Goal: Task Accomplishment & Management: Complete application form

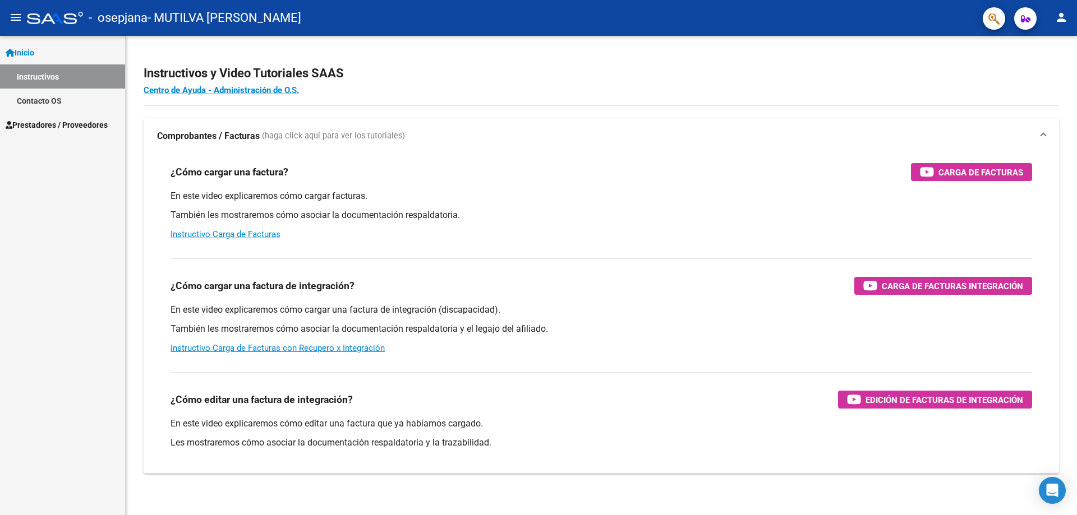
click at [36, 126] on span "Prestadores / Proveedores" at bounding box center [57, 125] width 102 height 12
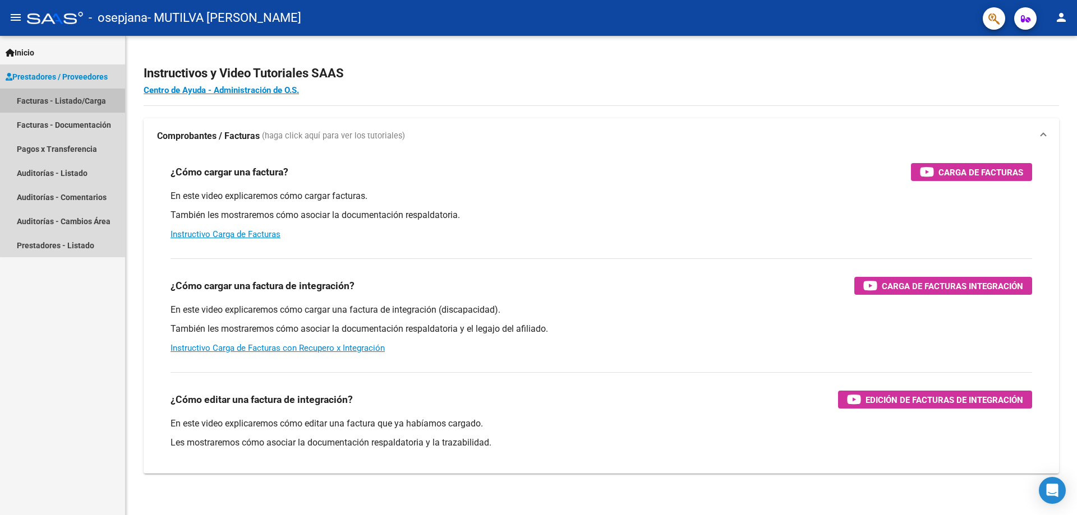
click at [84, 97] on link "Facturas - Listado/Carga" at bounding box center [62, 101] width 125 height 24
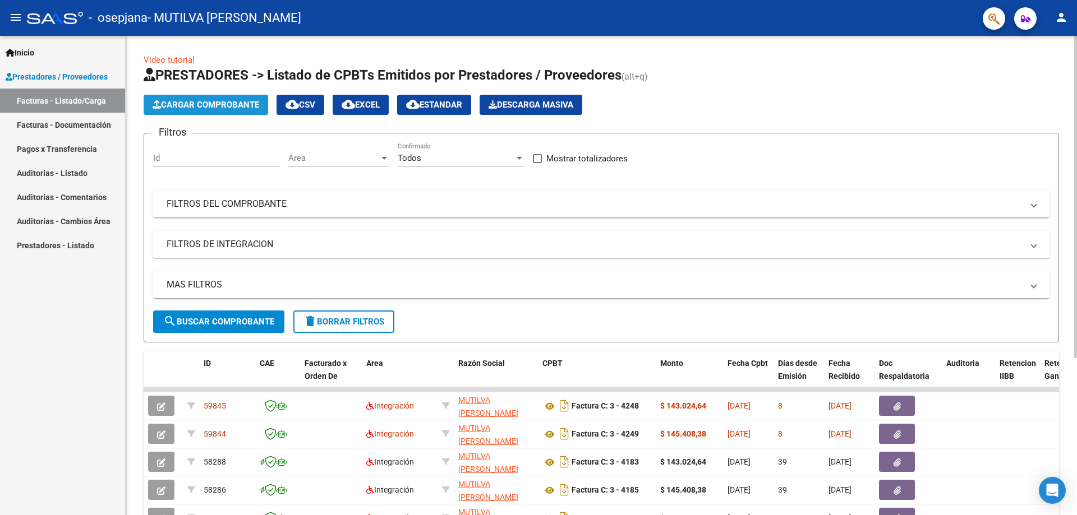
click at [196, 105] on span "Cargar Comprobante" at bounding box center [206, 105] width 107 height 10
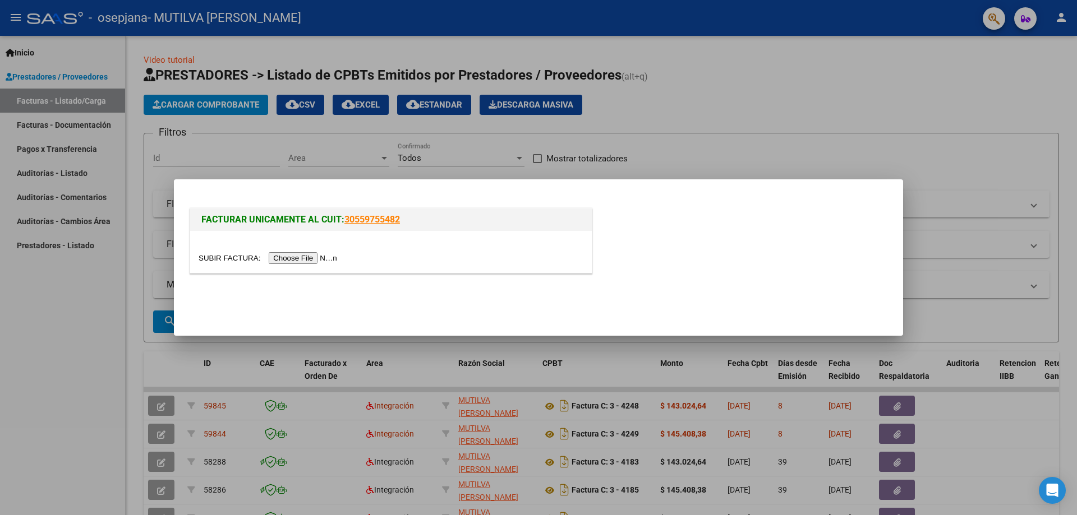
click at [293, 254] on input "file" at bounding box center [270, 258] width 142 height 12
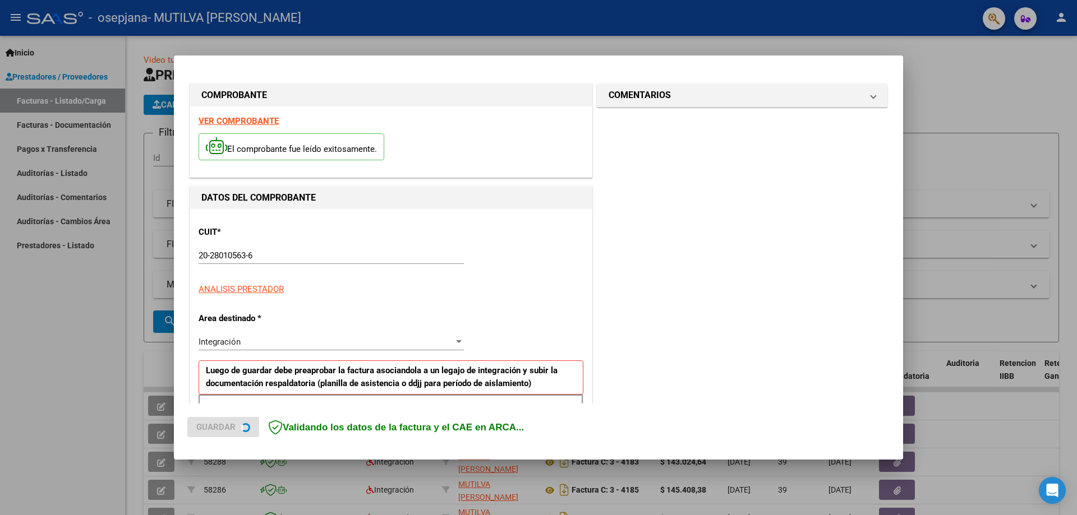
scroll to position [202, 0]
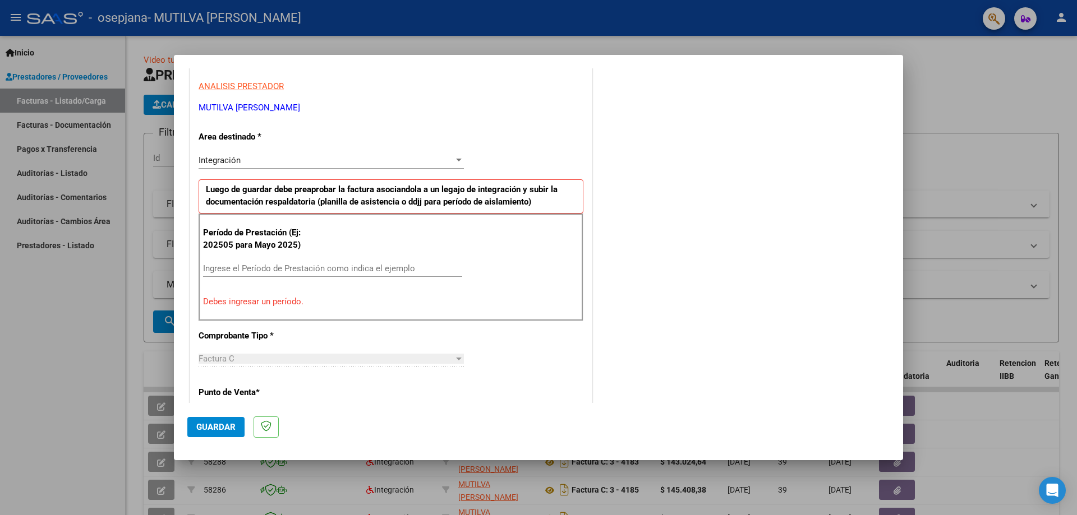
click at [405, 258] on div "Período de Prestación (Ej: 202505 para [DATE]) Ingrese el Período de Prestación…" at bounding box center [391, 268] width 385 height 108
click at [402, 264] on input "Ingrese el Período de Prestación como indica el ejemplo" at bounding box center [332, 269] width 259 height 10
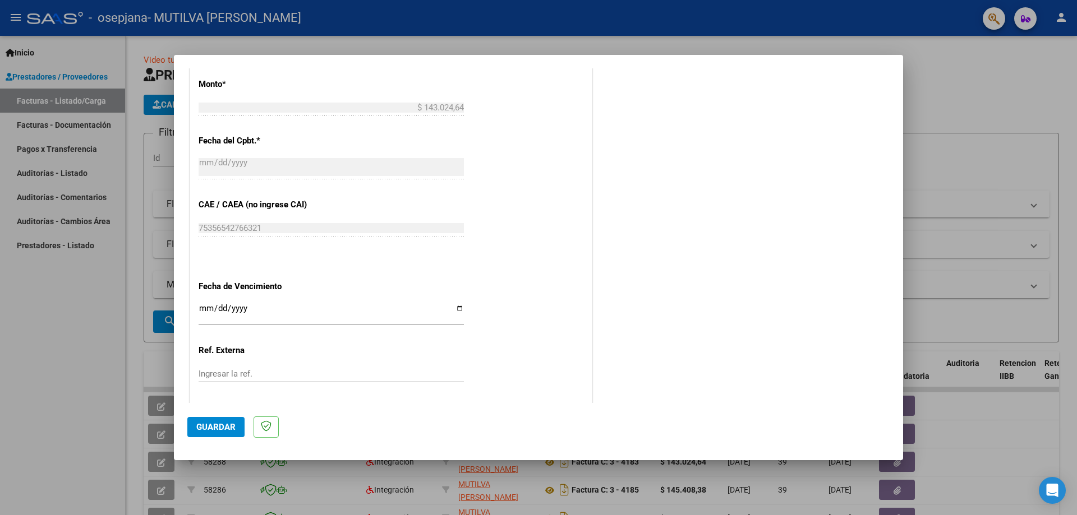
scroll to position [650, 0]
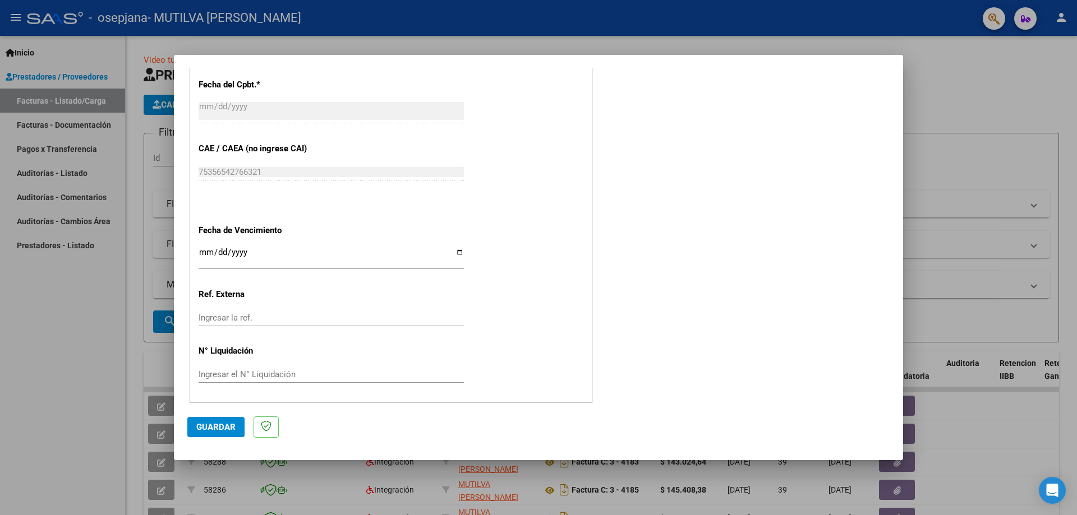
type input "202508"
click at [453, 252] on input "Ingresar la fecha" at bounding box center [331, 257] width 265 height 18
type input "[DATE]"
click at [204, 430] on span "Guardar" at bounding box center [215, 427] width 39 height 10
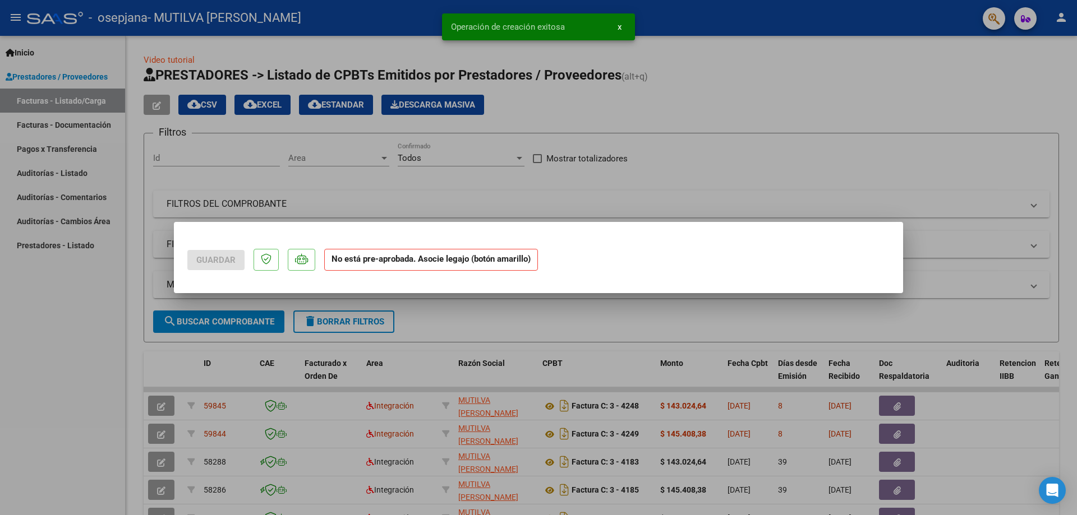
scroll to position [0, 0]
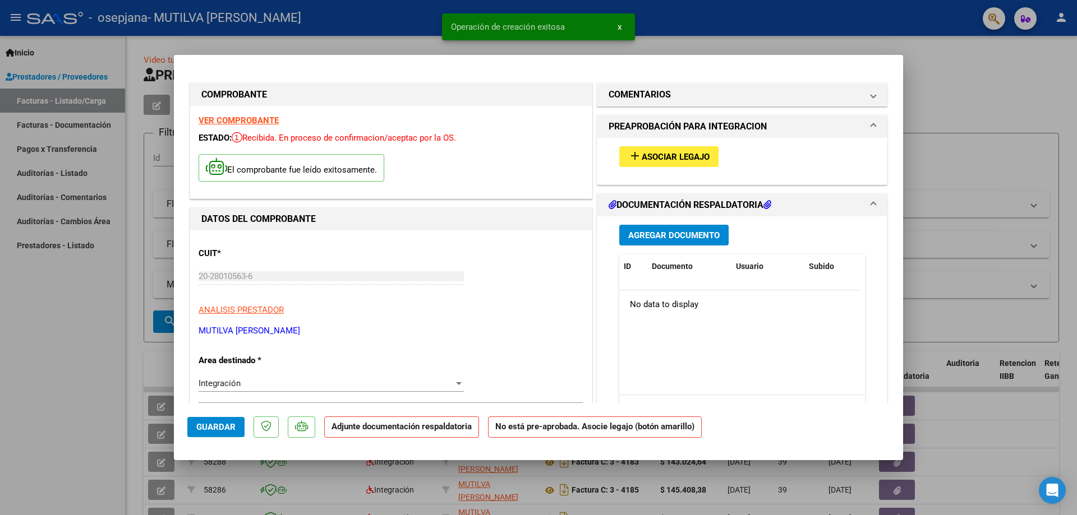
click at [690, 163] on button "add Asociar Legajo" at bounding box center [668, 156] width 99 height 21
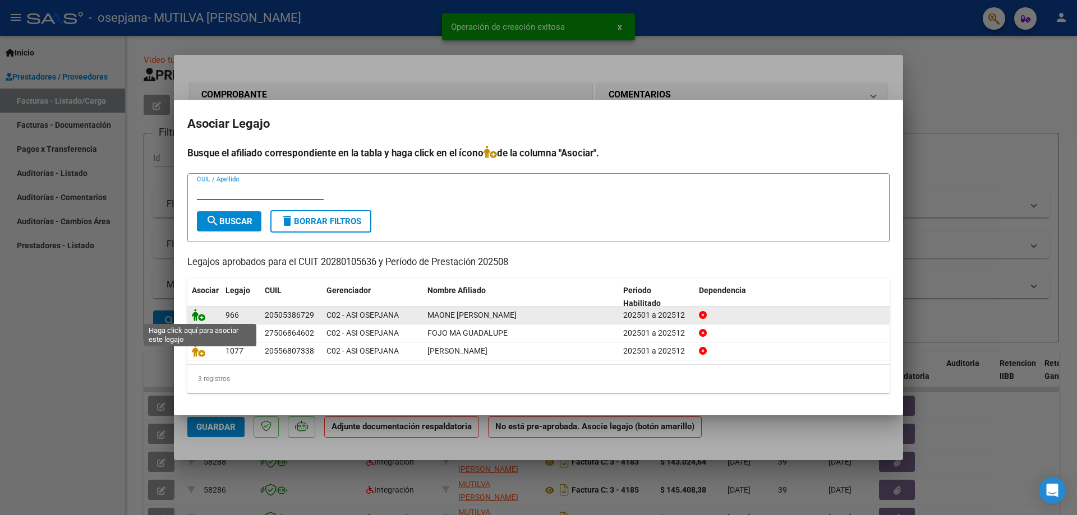
click at [200, 314] on icon at bounding box center [198, 315] width 13 height 12
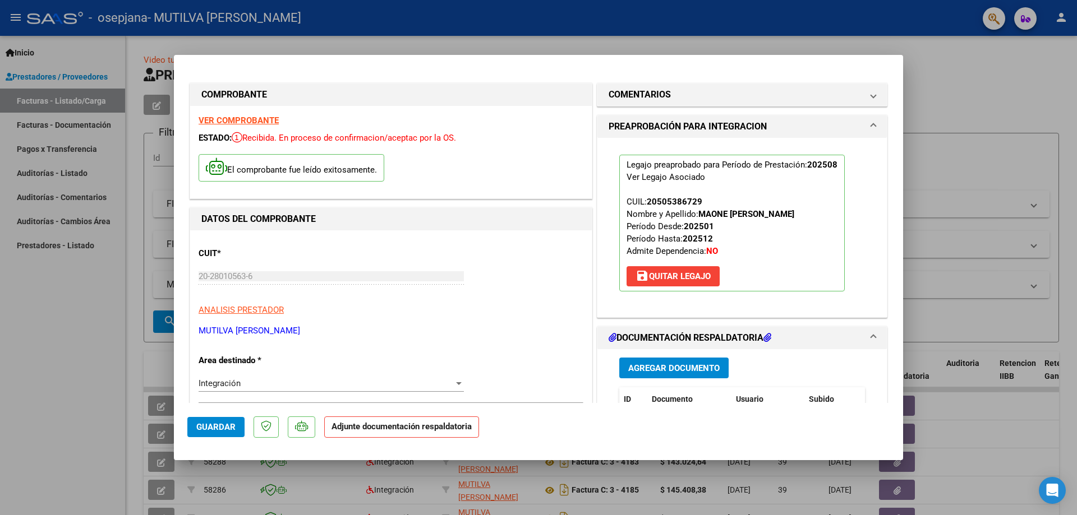
click at [659, 370] on span "Agregar Documento" at bounding box center [673, 368] width 91 height 10
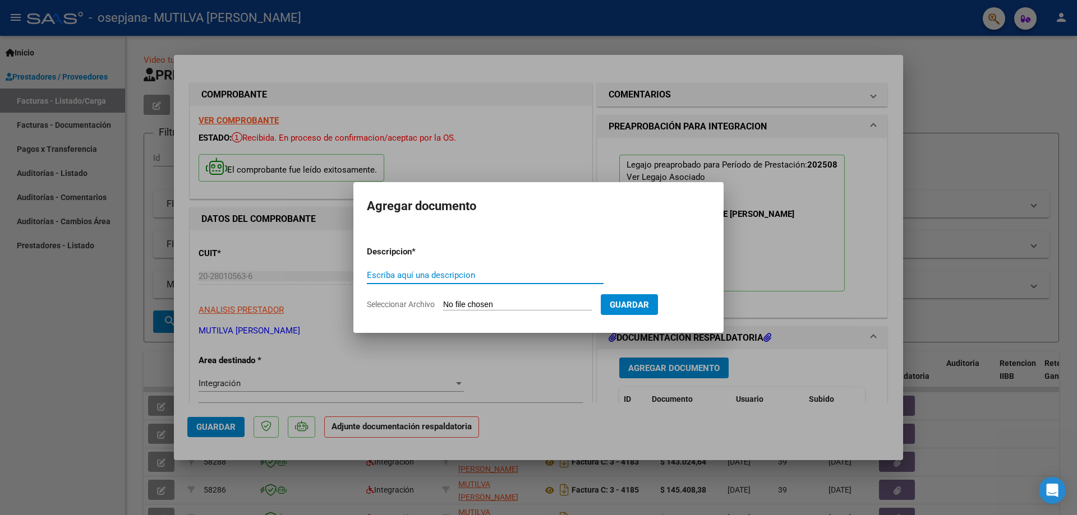
click at [508, 273] on input "Escriba aquí una descripcion" at bounding box center [485, 275] width 237 height 10
type input "FC"
click at [508, 304] on input "Seleccionar Archivo" at bounding box center [517, 305] width 149 height 11
type input "C:\fakepath\FA-C-0003-00004247.pdf"
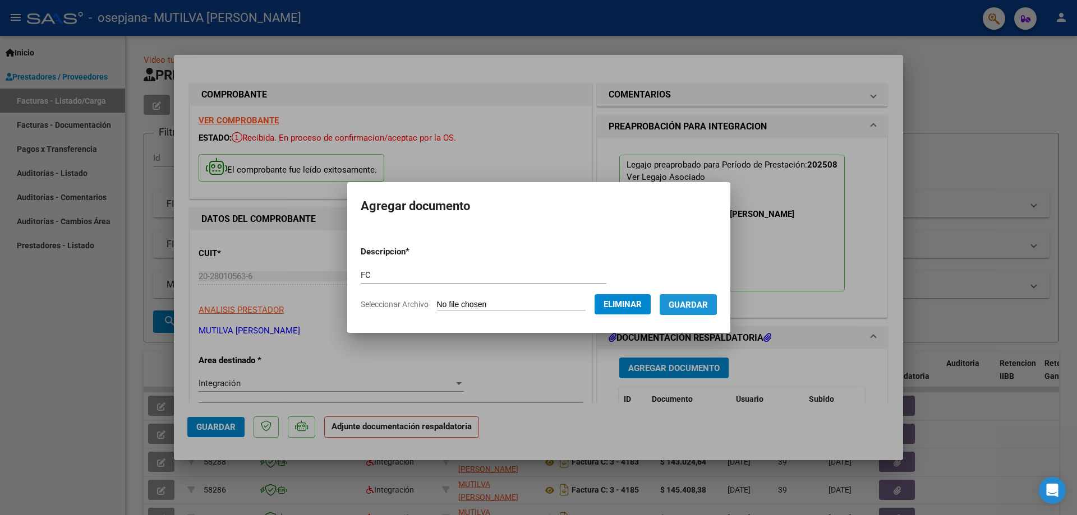
click at [686, 303] on span "Guardar" at bounding box center [687, 305] width 39 height 10
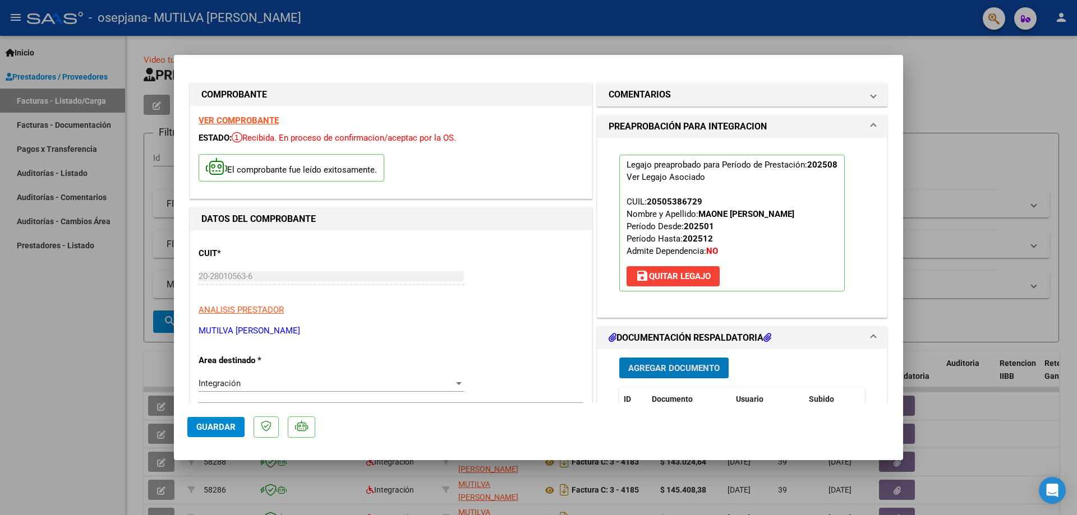
scroll to position [112, 0]
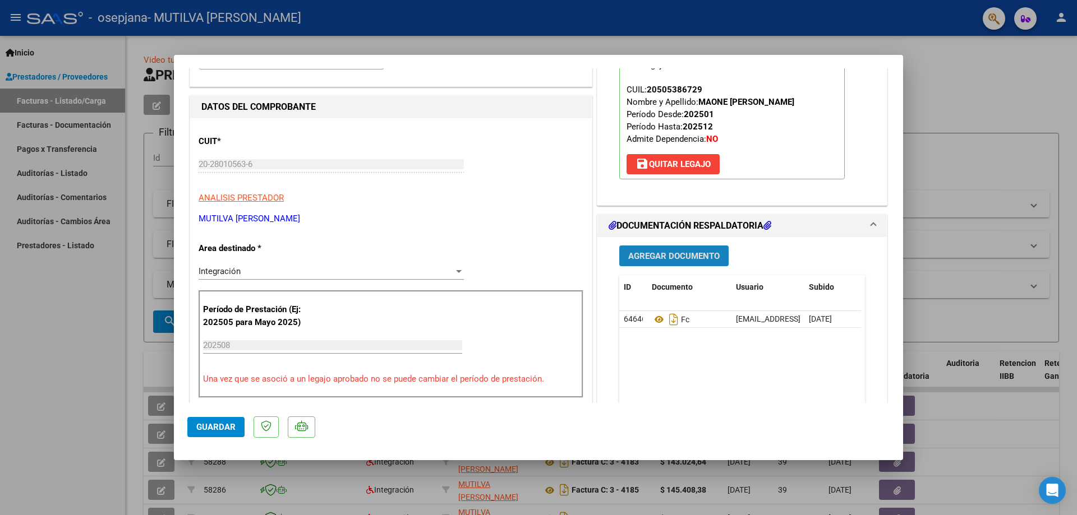
click at [669, 251] on span "Agregar Documento" at bounding box center [673, 256] width 91 height 10
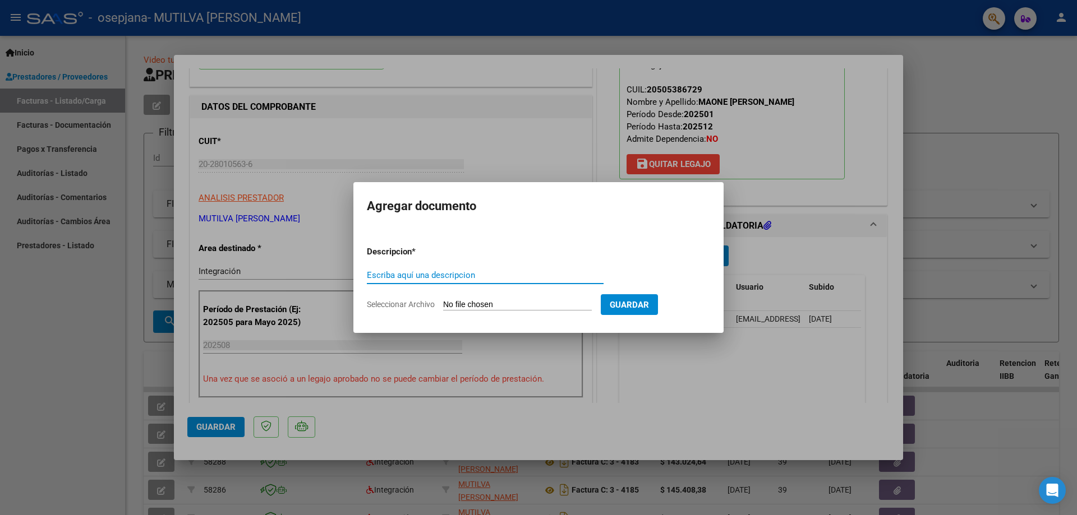
click at [417, 274] on input "Escriba aquí una descripcion" at bounding box center [485, 275] width 237 height 10
type input "CAE"
click at [529, 305] on input "Seleccionar Archivo" at bounding box center [517, 305] width 149 height 11
type input "C:\fakepath\AFIP CAE FC 4247.pdf"
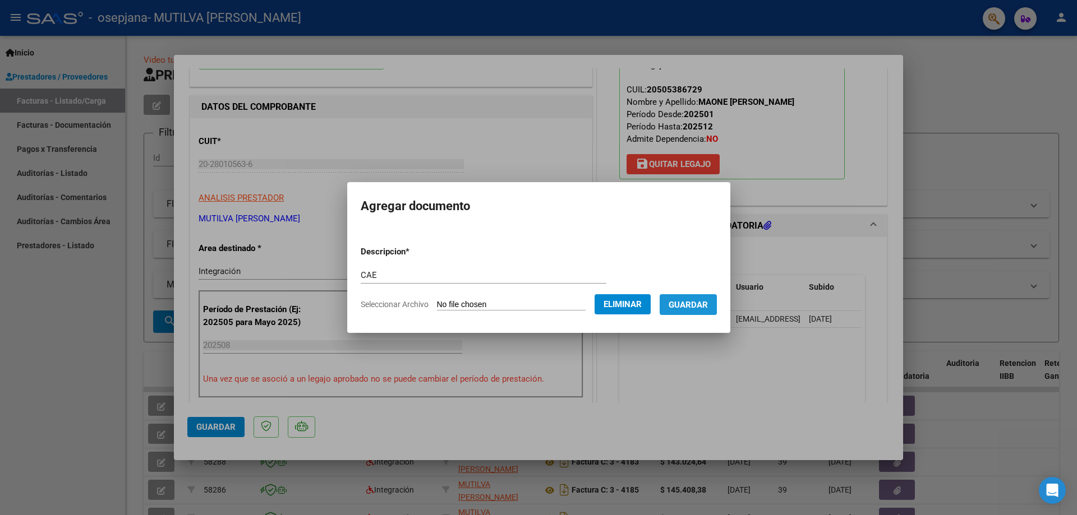
click at [708, 303] on span "Guardar" at bounding box center [687, 305] width 39 height 10
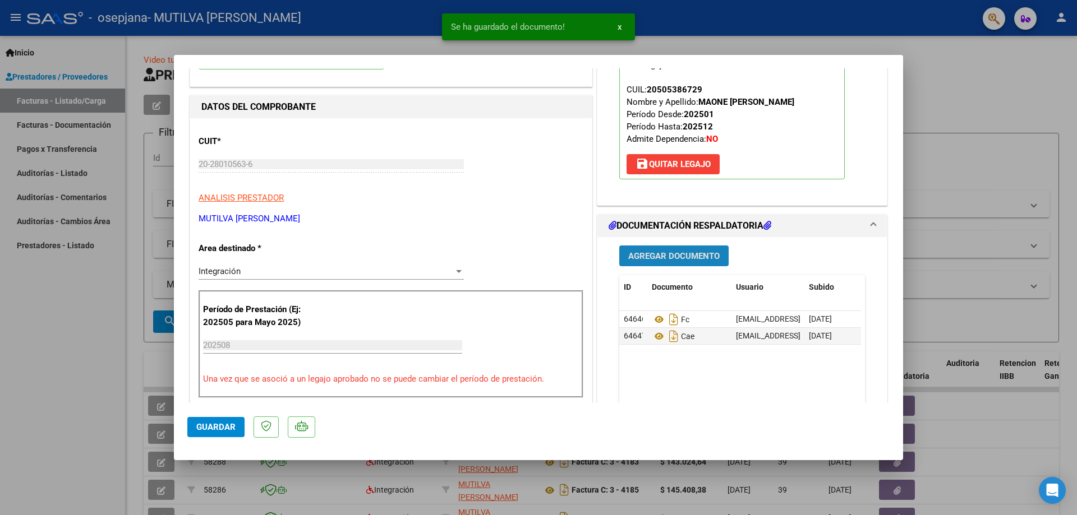
click at [660, 256] on span "Agregar Documento" at bounding box center [673, 256] width 91 height 10
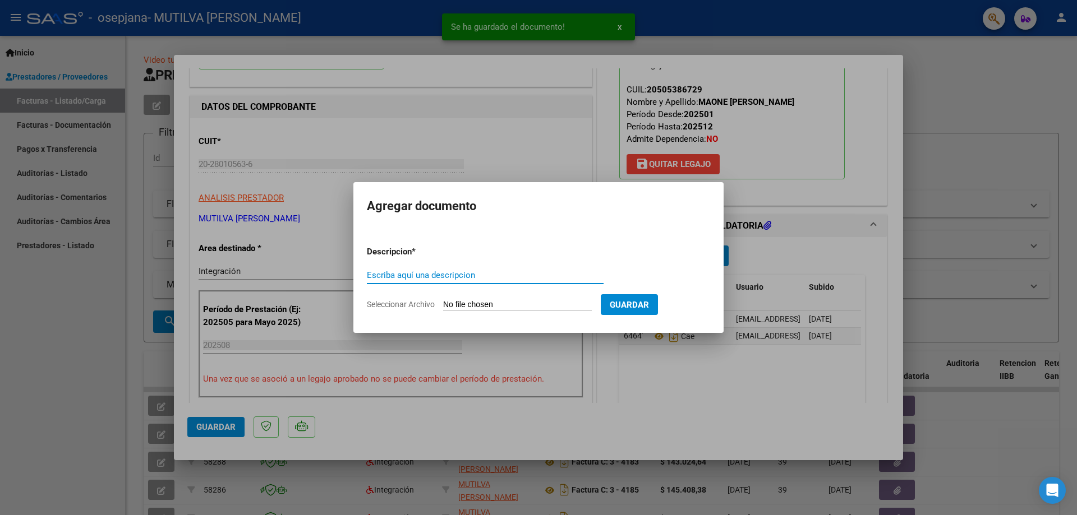
click at [553, 270] on input "Escriba aquí una descripcion" at bounding box center [485, 275] width 237 height 10
type input "PLANILLA"
click at [500, 305] on input "Seleccionar Archivo" at bounding box center [517, 305] width 149 height 11
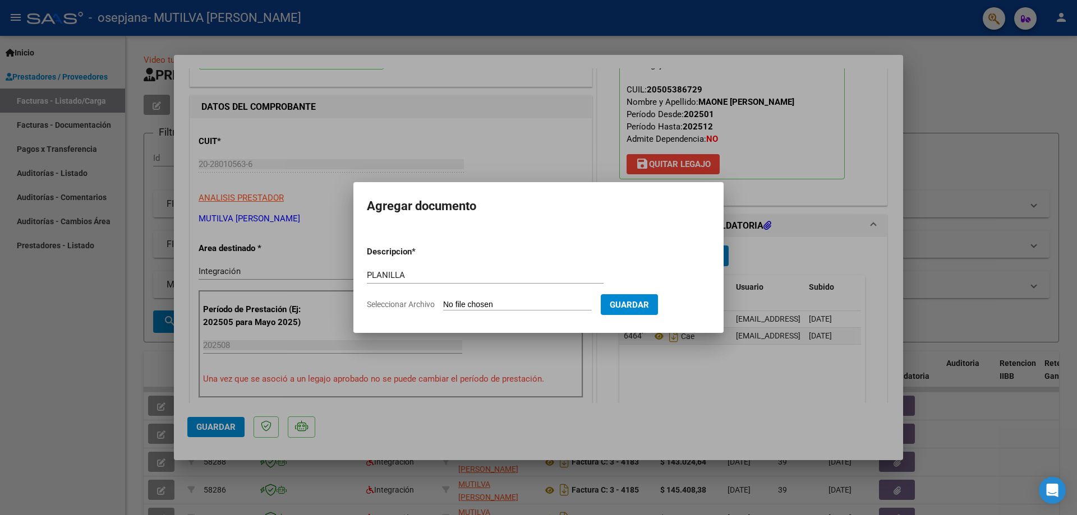
type input "C:\fakepath\[PERSON_NAME].pdf"
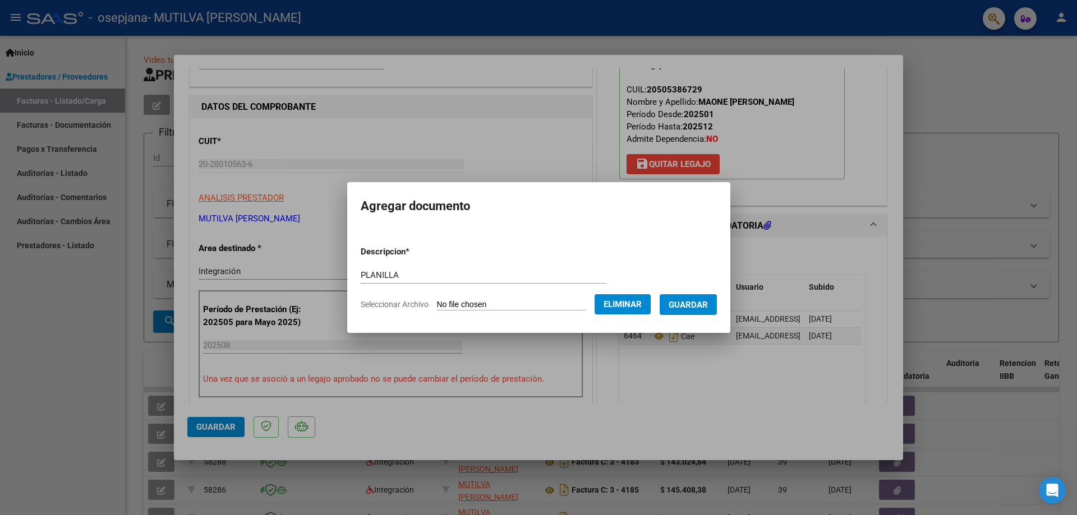
click at [694, 311] on button "Guardar" at bounding box center [687, 304] width 57 height 21
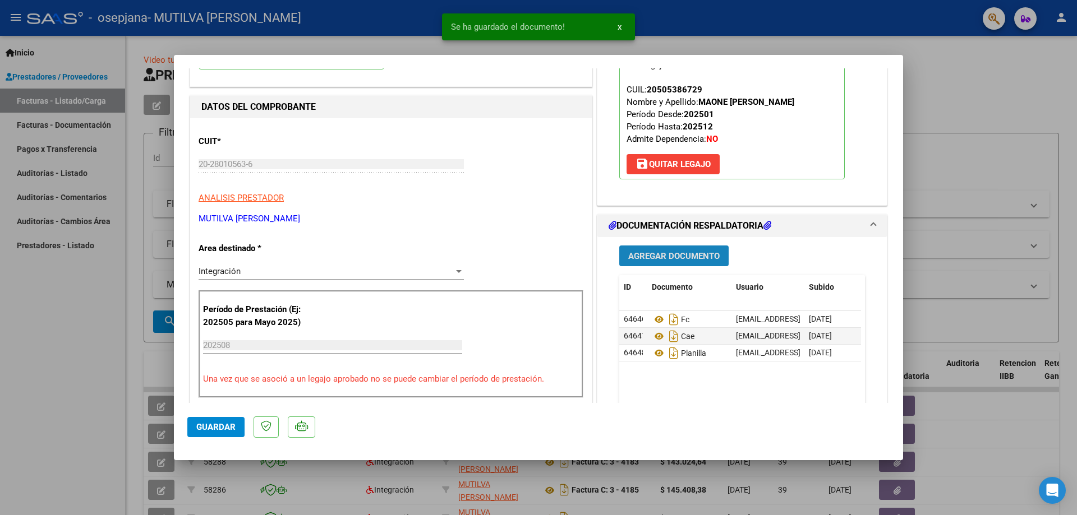
click at [682, 260] on span "Agregar Documento" at bounding box center [673, 256] width 91 height 10
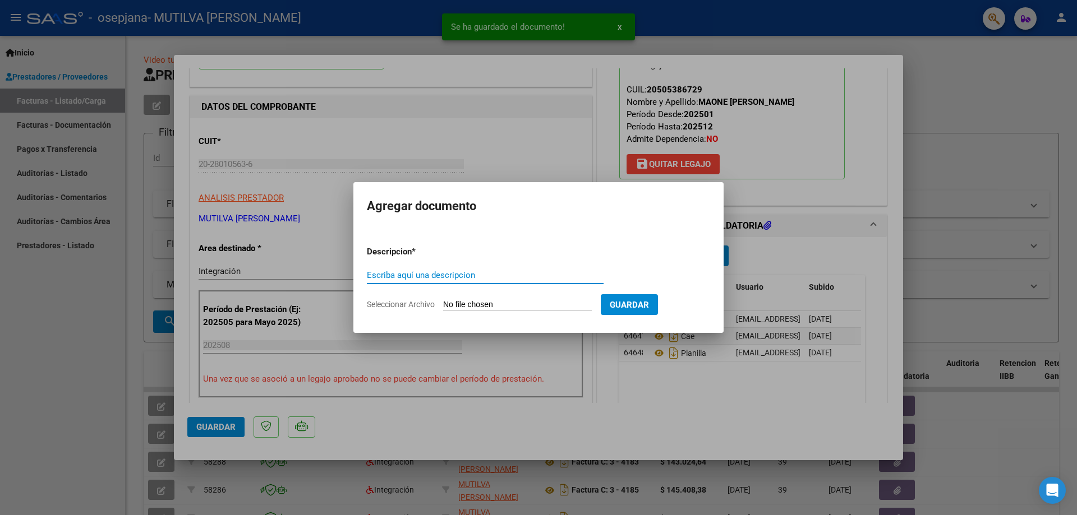
click at [459, 270] on input "Escriba aquí una descripcion" at bounding box center [485, 275] width 237 height 10
type input "RC ENZO"
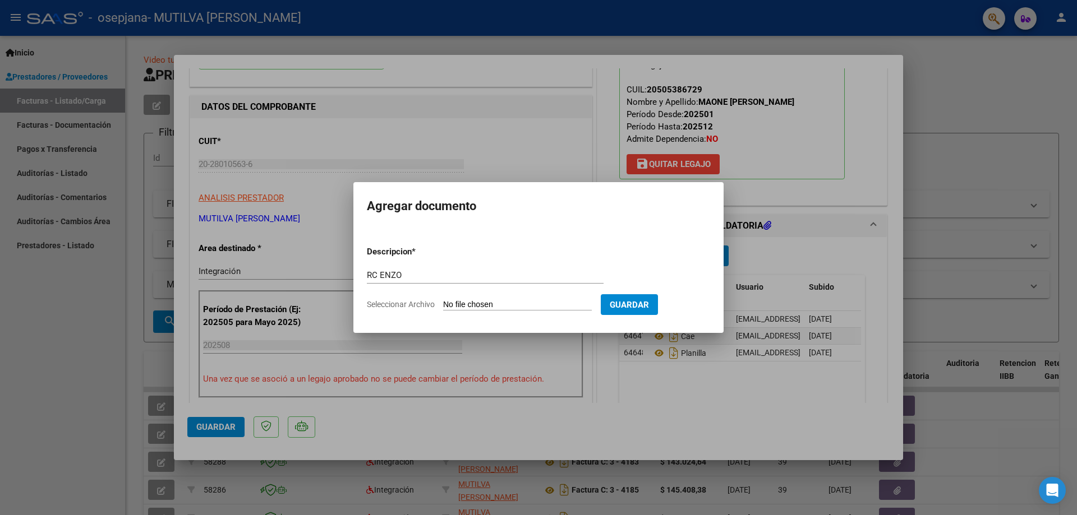
click at [477, 308] on input "Seleccionar Archivo" at bounding box center [517, 305] width 149 height 11
type input "C:\fakepath\rc 2143 [PERSON_NAME].pdf"
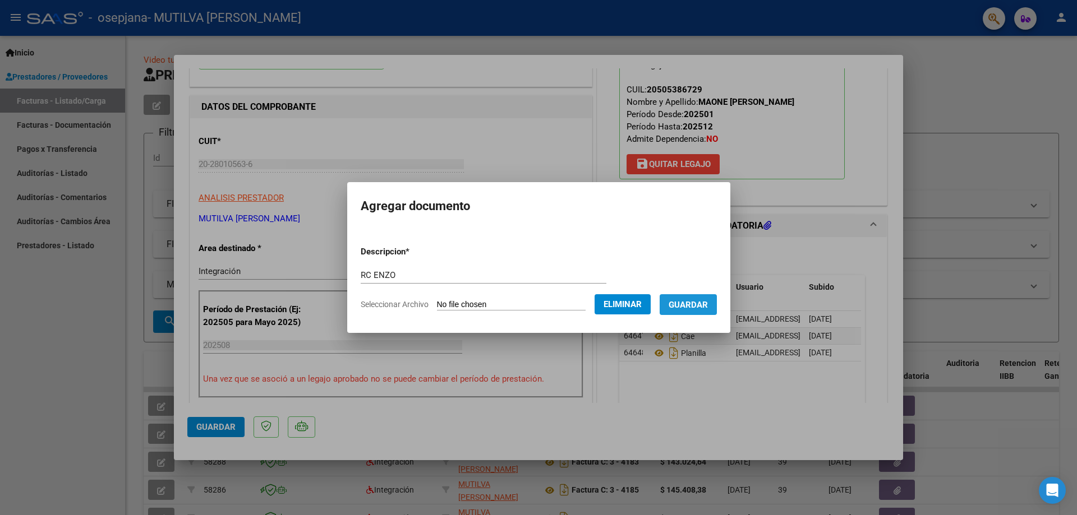
click at [706, 305] on span "Guardar" at bounding box center [687, 305] width 39 height 10
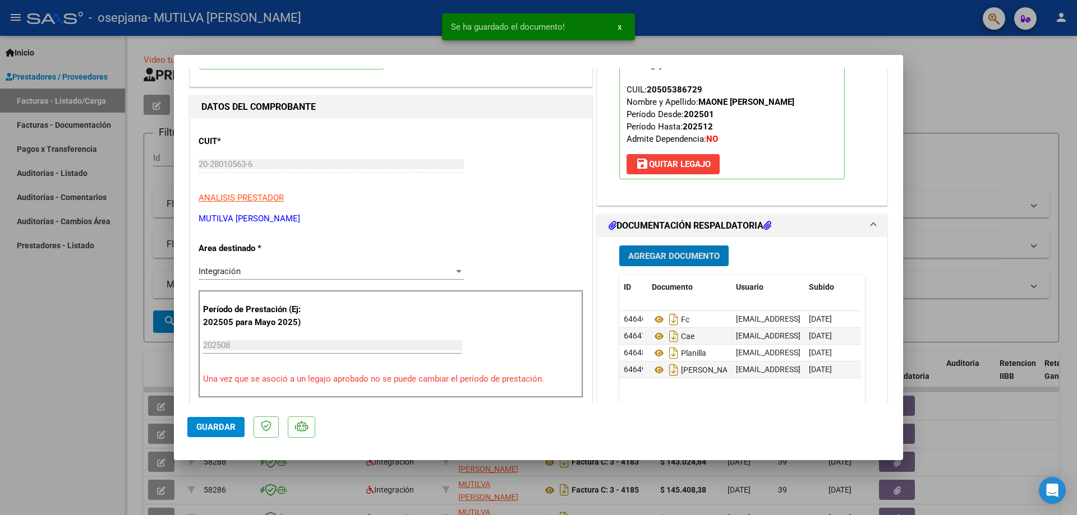
click at [690, 256] on span "Agregar Documento" at bounding box center [673, 256] width 91 height 10
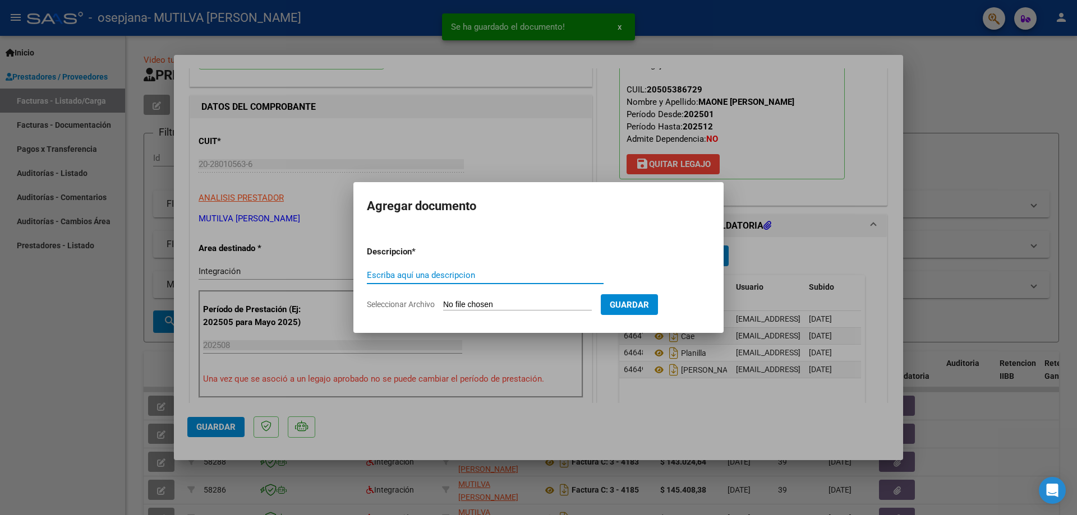
click at [538, 276] on input "Escriba aquí una descripcion" at bounding box center [485, 275] width 237 height 10
type input "ORDEN DE PAGO ENZO"
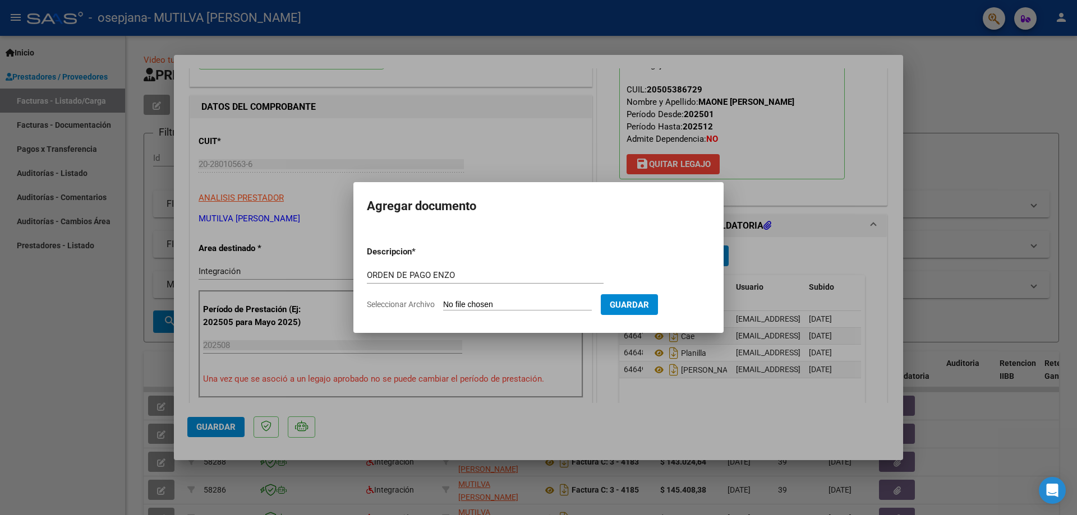
click at [518, 302] on input "Seleccionar Archivo" at bounding box center [517, 305] width 149 height 11
type input "C:\fakepath\orden de pago [PERSON_NAME] rc 4063.pdf"
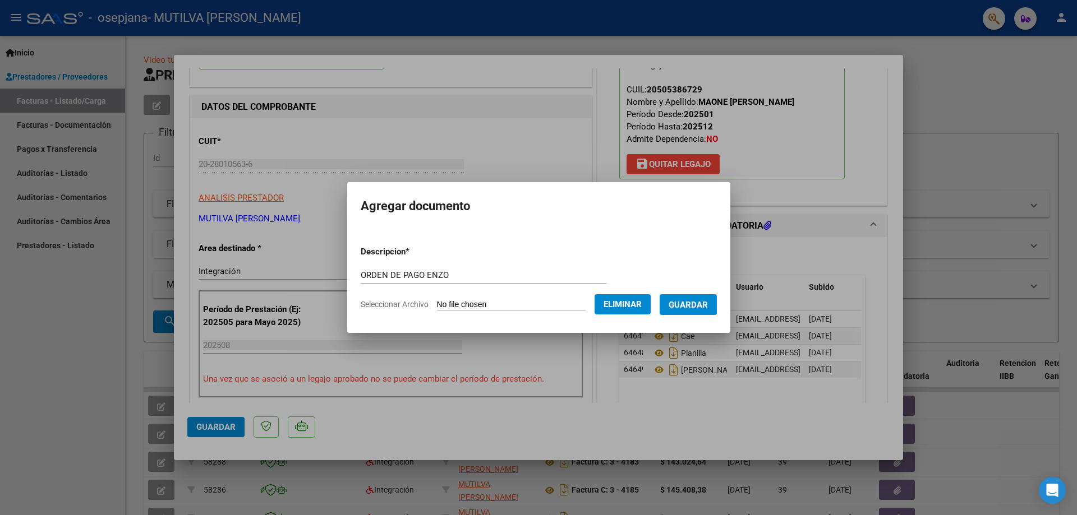
click at [694, 300] on span "Guardar" at bounding box center [687, 305] width 39 height 10
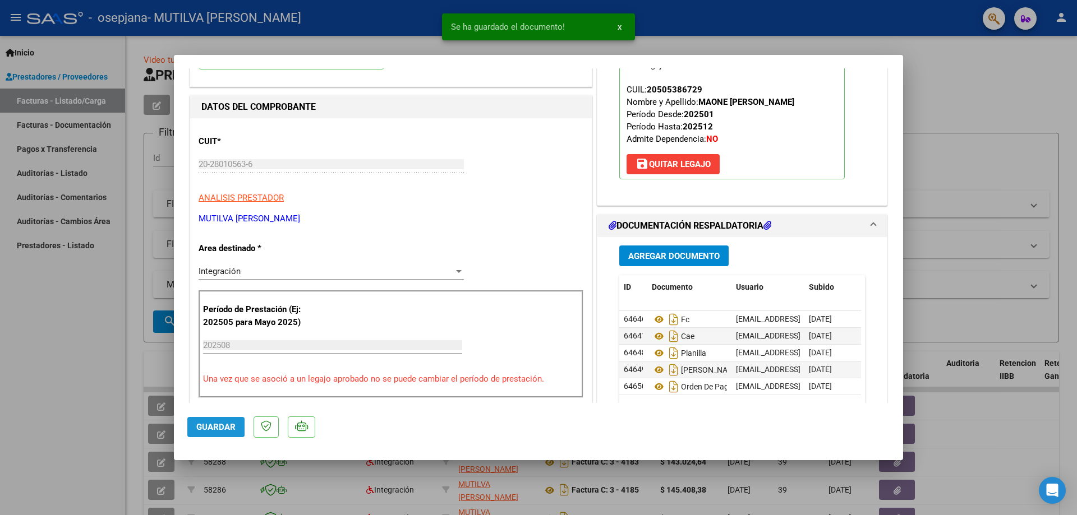
click at [213, 429] on span "Guardar" at bounding box center [215, 427] width 39 height 10
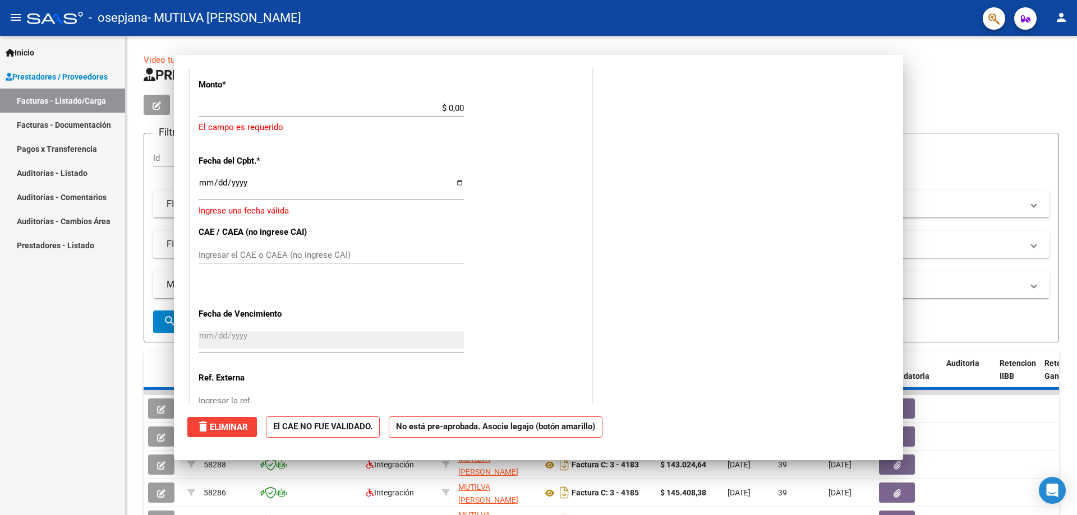
scroll to position [0, 0]
